Goal: Information Seeking & Learning: Learn about a topic

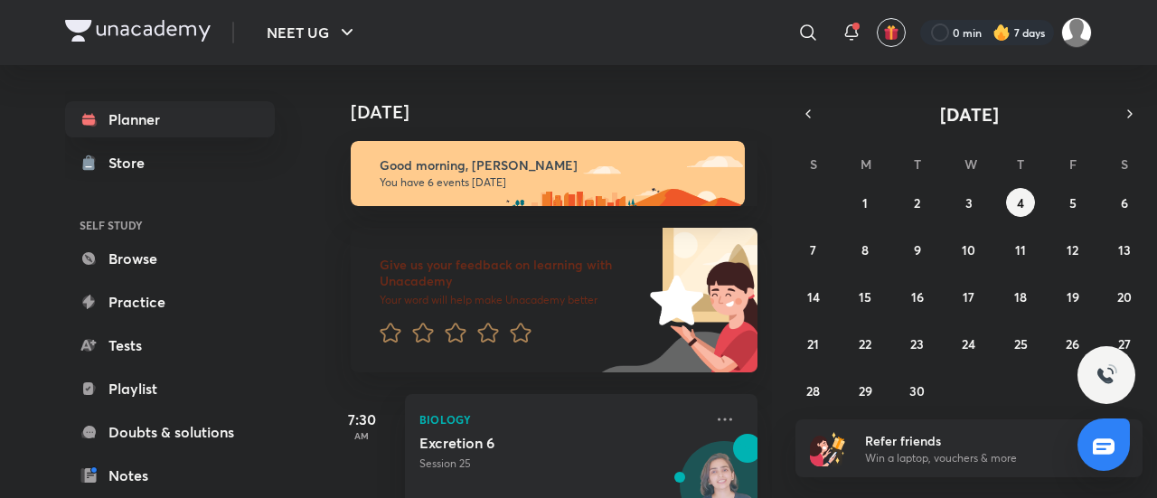
scroll to position [633, 0]
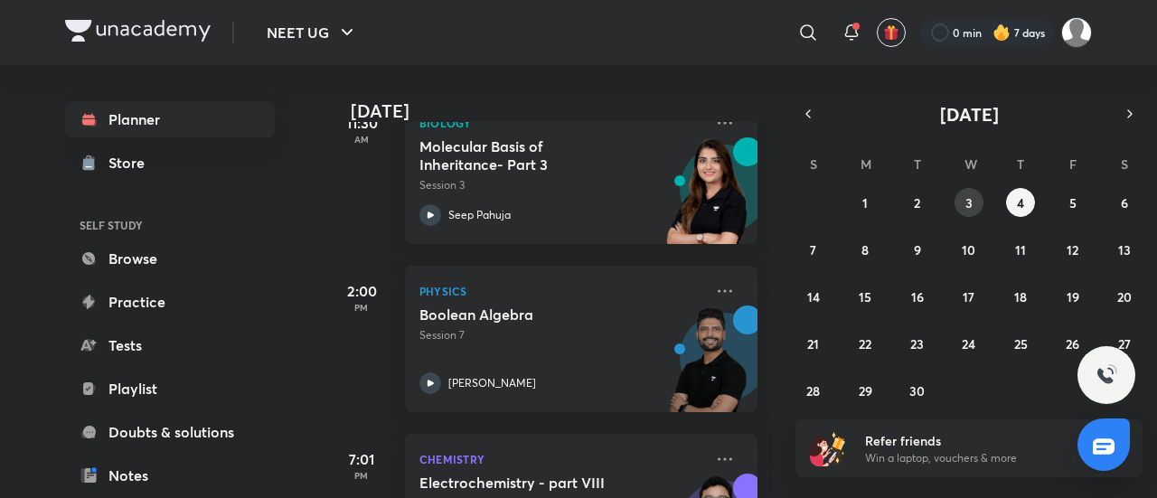
click at [974, 211] on button "3" at bounding box center [968, 202] width 29 height 29
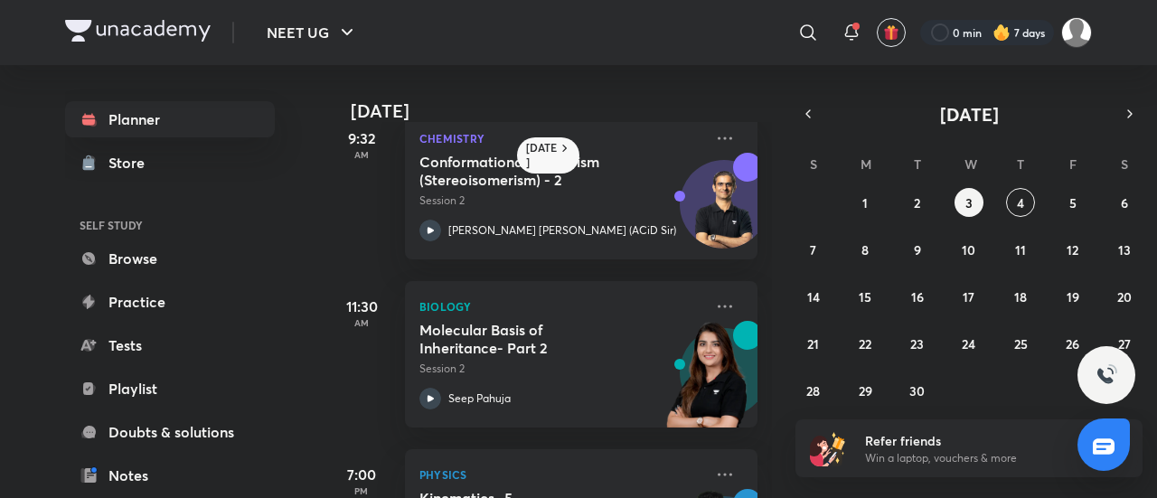
scroll to position [201, 0]
click at [608, 219] on div "[PERSON_NAME] [PERSON_NAME] (ACiD Sir)" at bounding box center [561, 230] width 284 height 22
click at [648, 210] on div "Conformational Isomerism (Stereoisomerism) - 2 Session 2 [PERSON_NAME] [PERSON_…" at bounding box center [561, 196] width 284 height 89
